Goal: Information Seeking & Learning: Stay updated

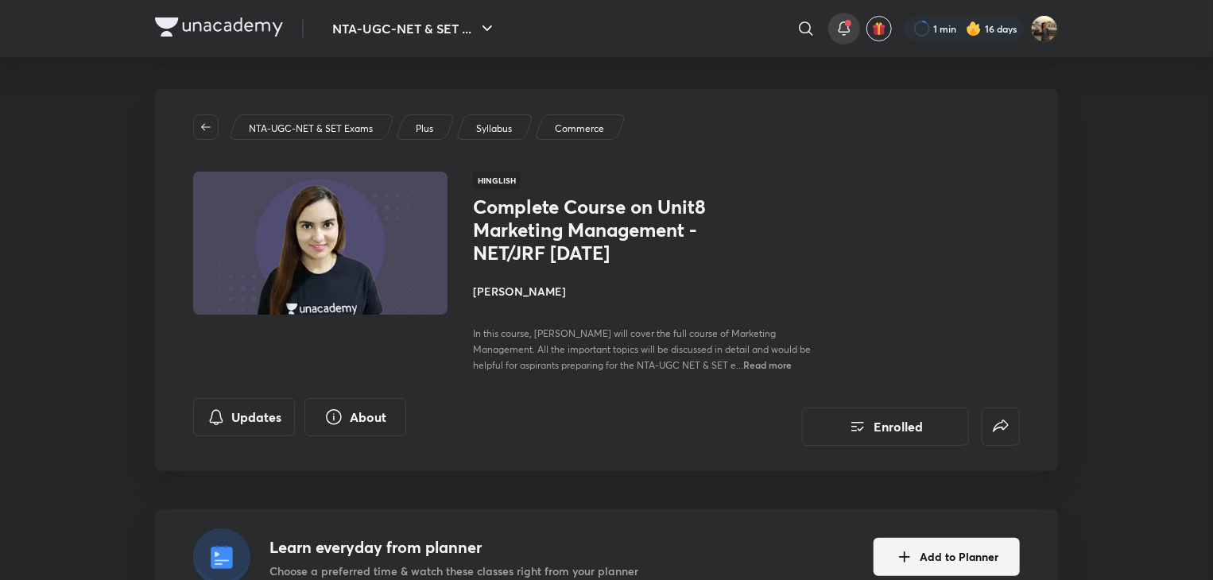
click at [842, 27] on icon at bounding box center [844, 28] width 19 height 19
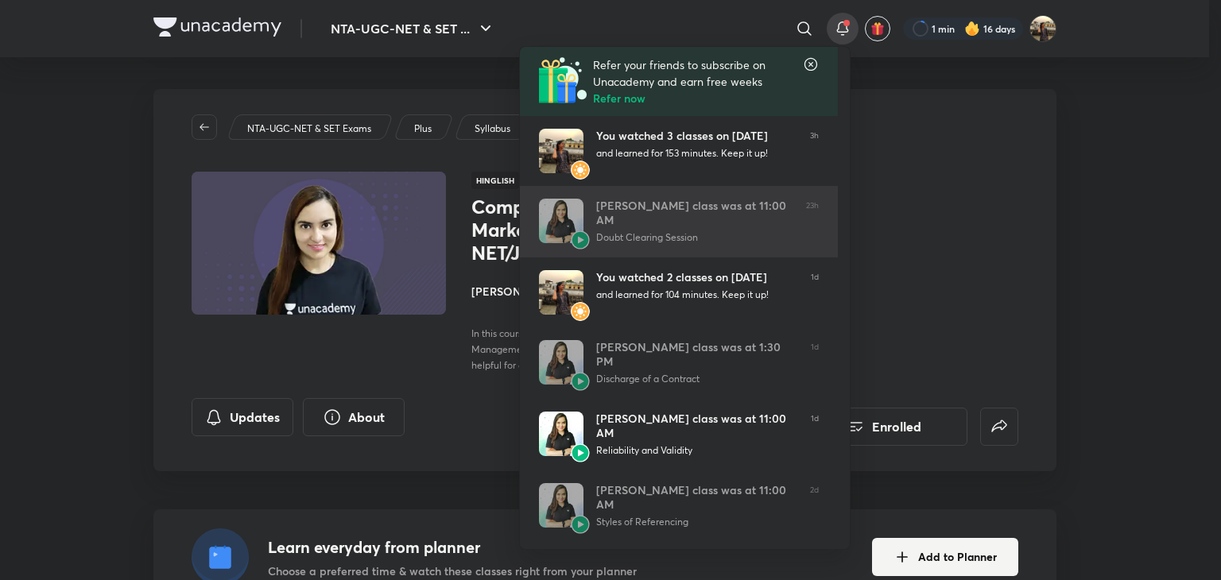
click at [765, 244] on div "Doubt Clearing Session" at bounding box center [694, 238] width 197 height 14
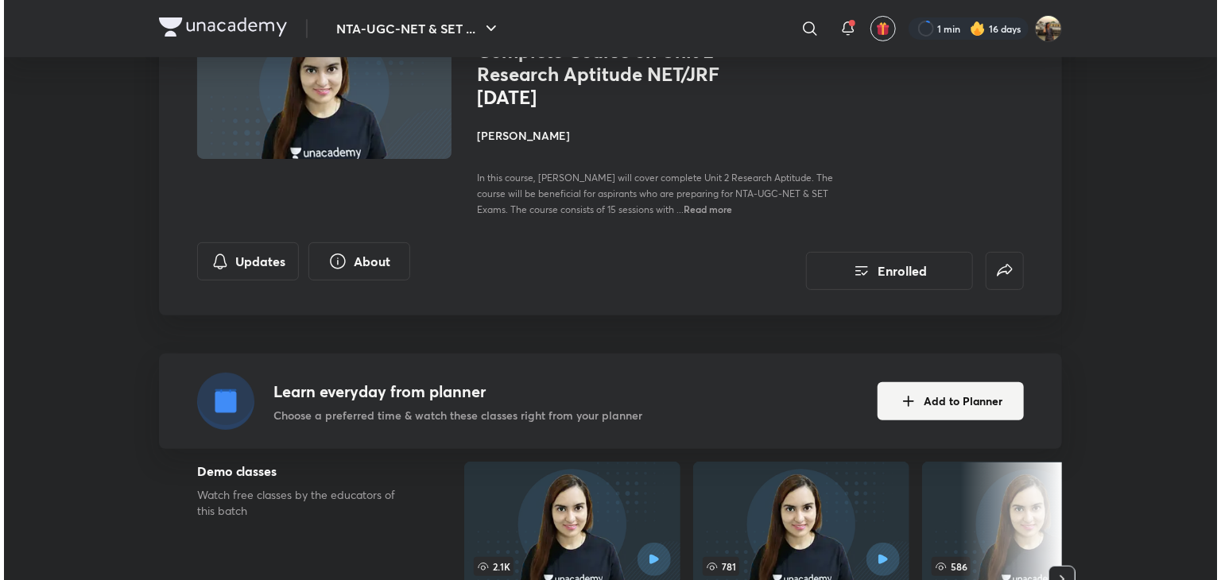
scroll to position [61, 0]
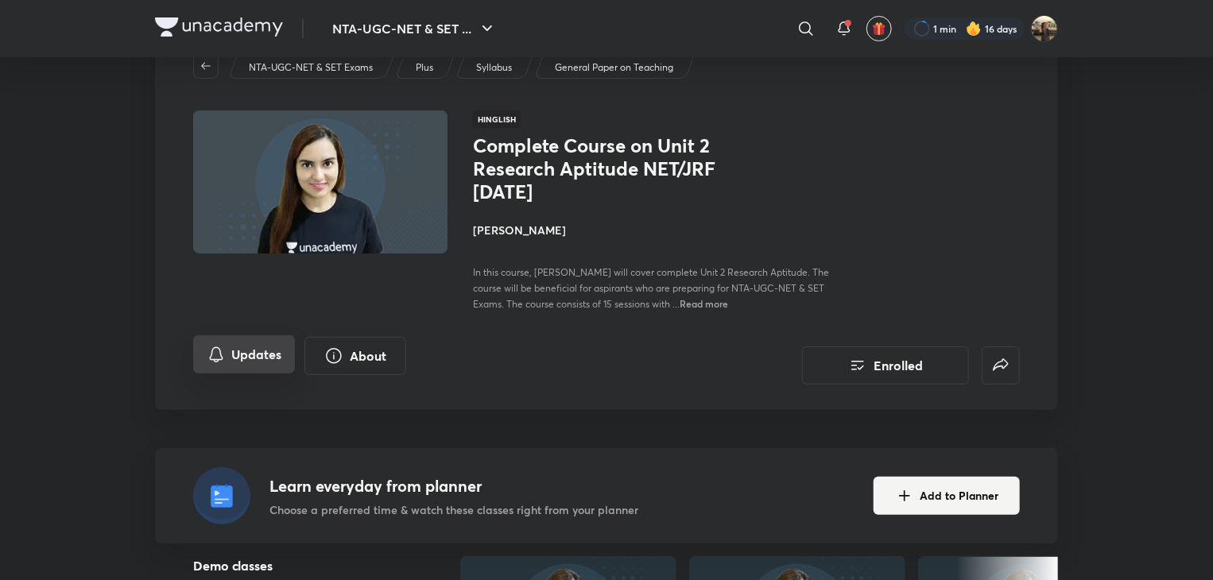
click at [268, 365] on button "Updates" at bounding box center [244, 355] width 102 height 38
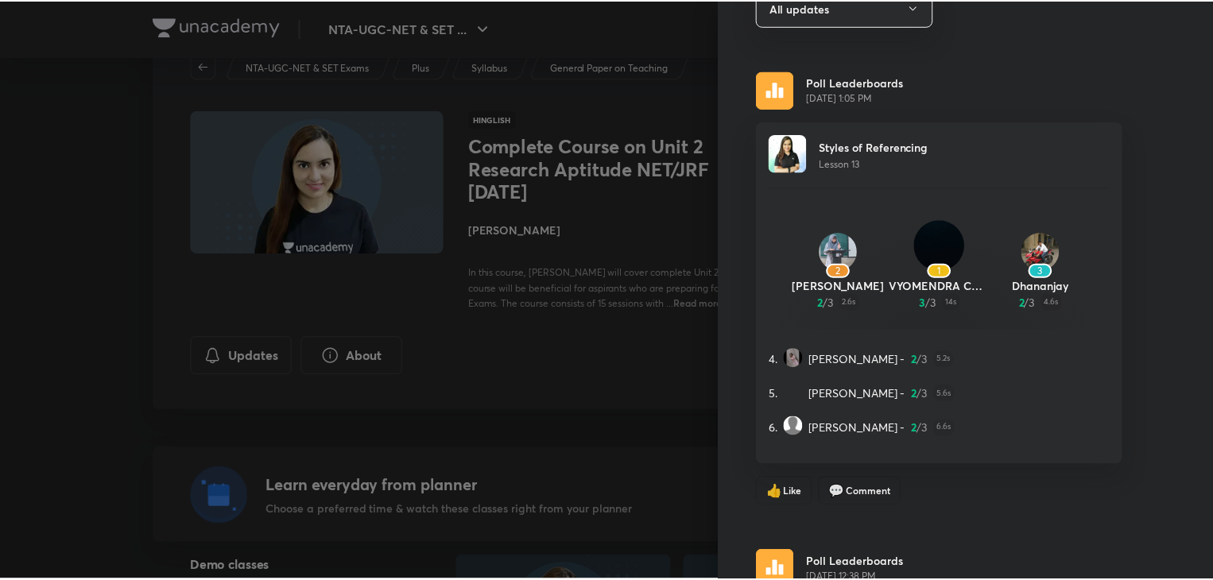
scroll to position [0, 0]
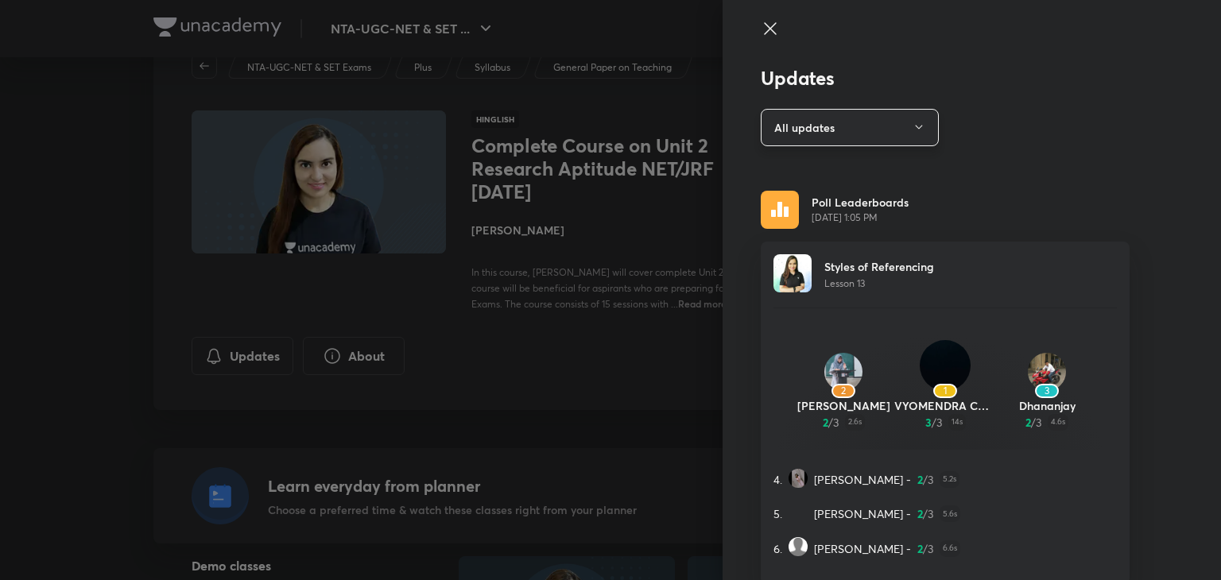
click at [869, 131] on button "All updates" at bounding box center [850, 127] width 178 height 37
click at [757, 29] on div at bounding box center [610, 290] width 1221 height 580
click at [115, 229] on div at bounding box center [610, 290] width 1221 height 580
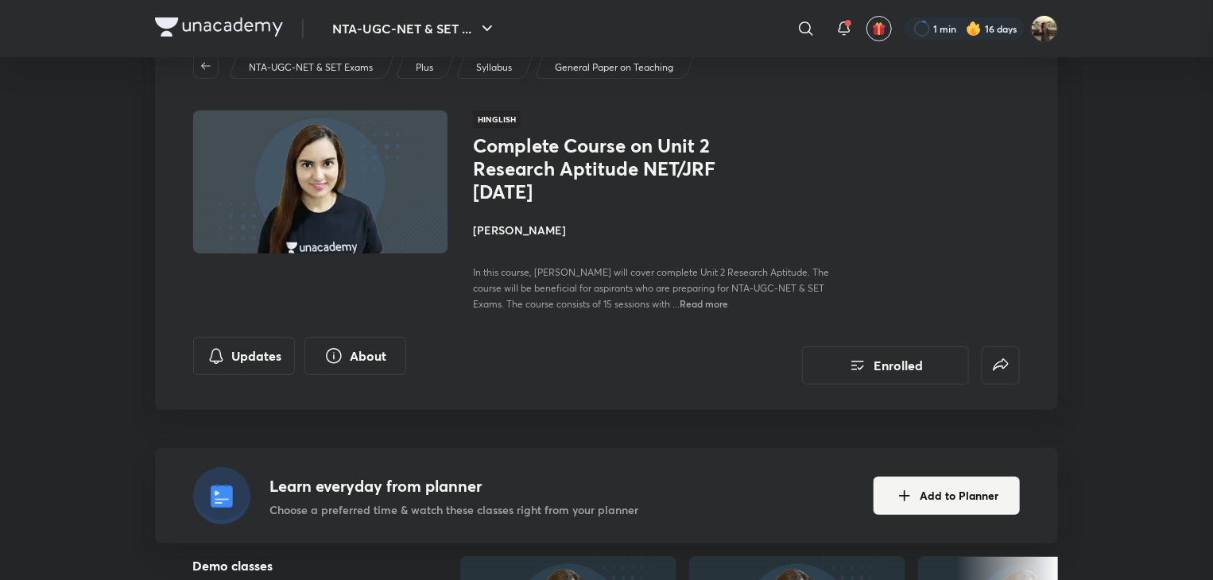
click at [115, 229] on div at bounding box center [606, 290] width 1213 height 580
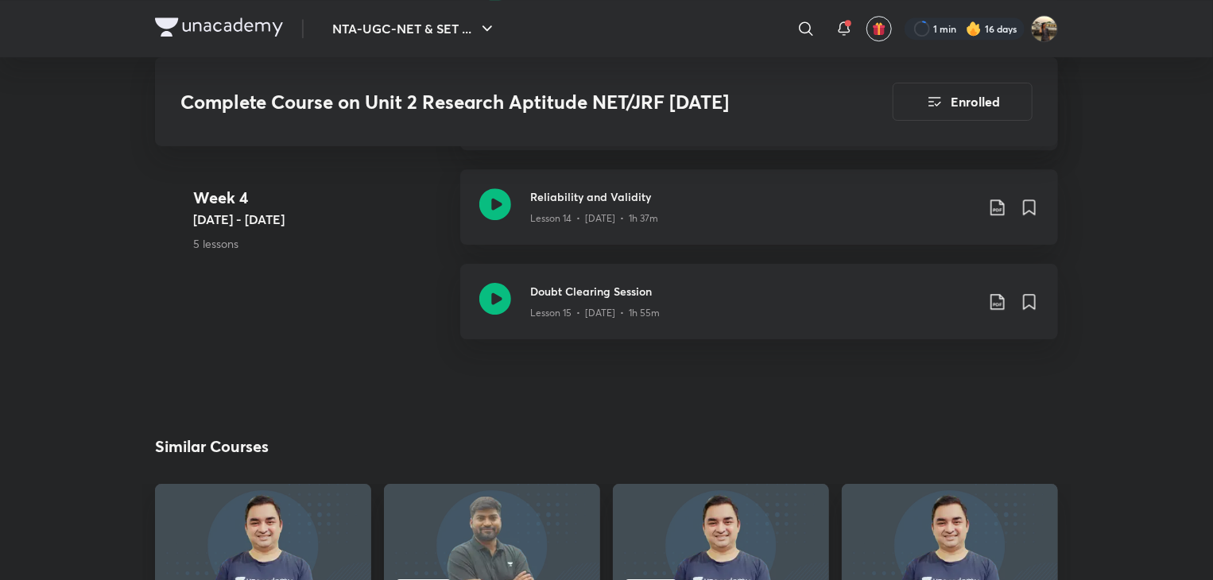
scroll to position [2417, 0]
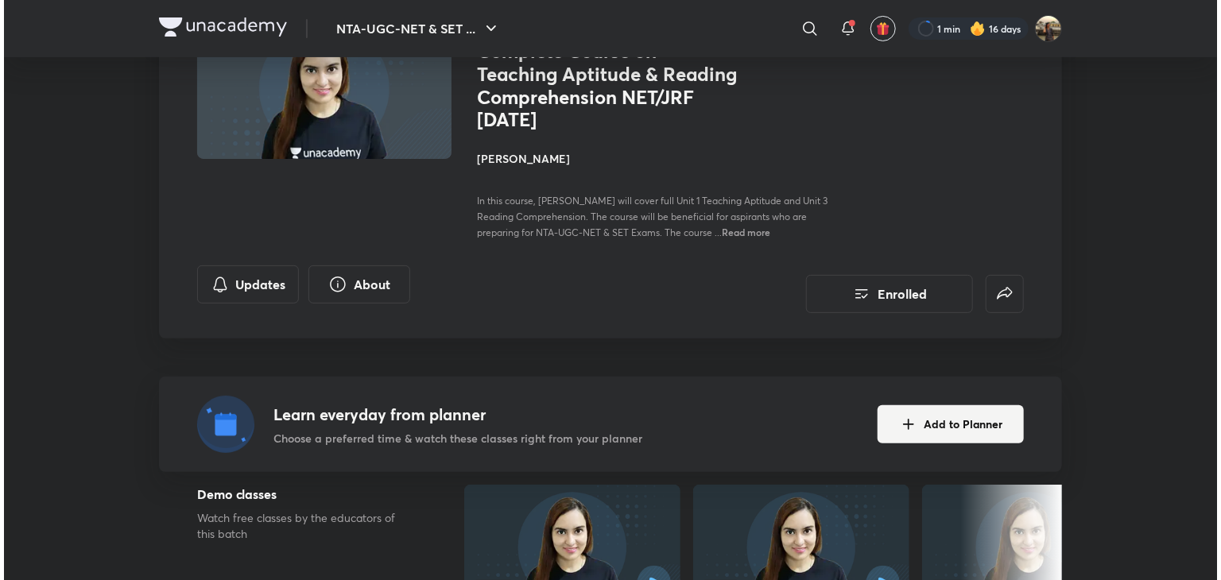
scroll to position [151, 0]
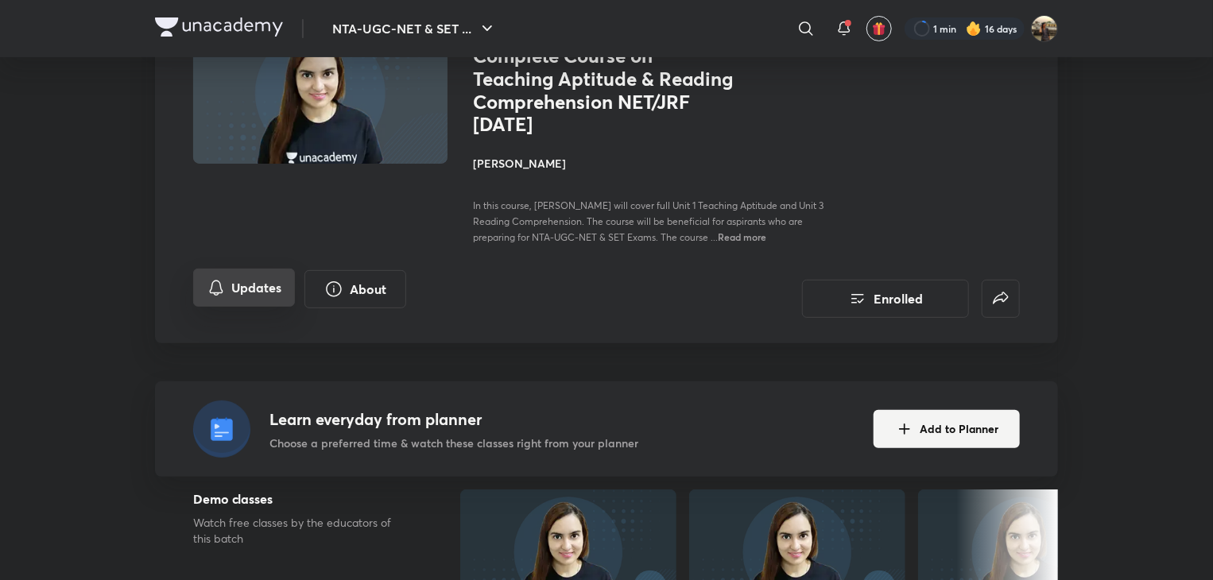
click at [258, 277] on button "Updates" at bounding box center [244, 288] width 102 height 38
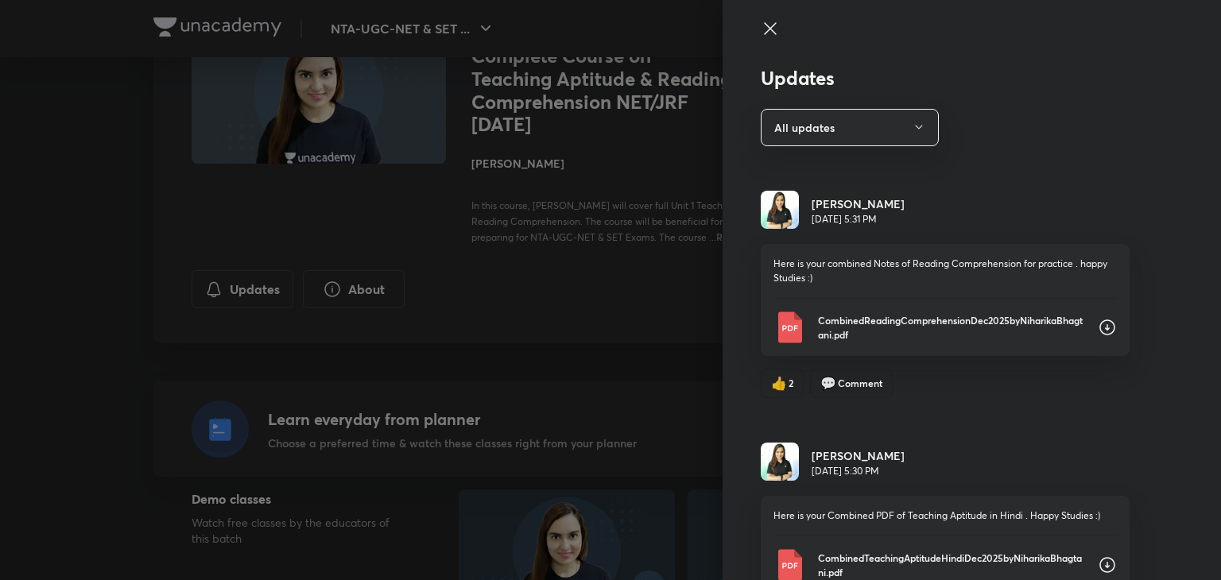
click at [1098, 325] on icon at bounding box center [1107, 327] width 19 height 19
